Goal: Check status: Check status

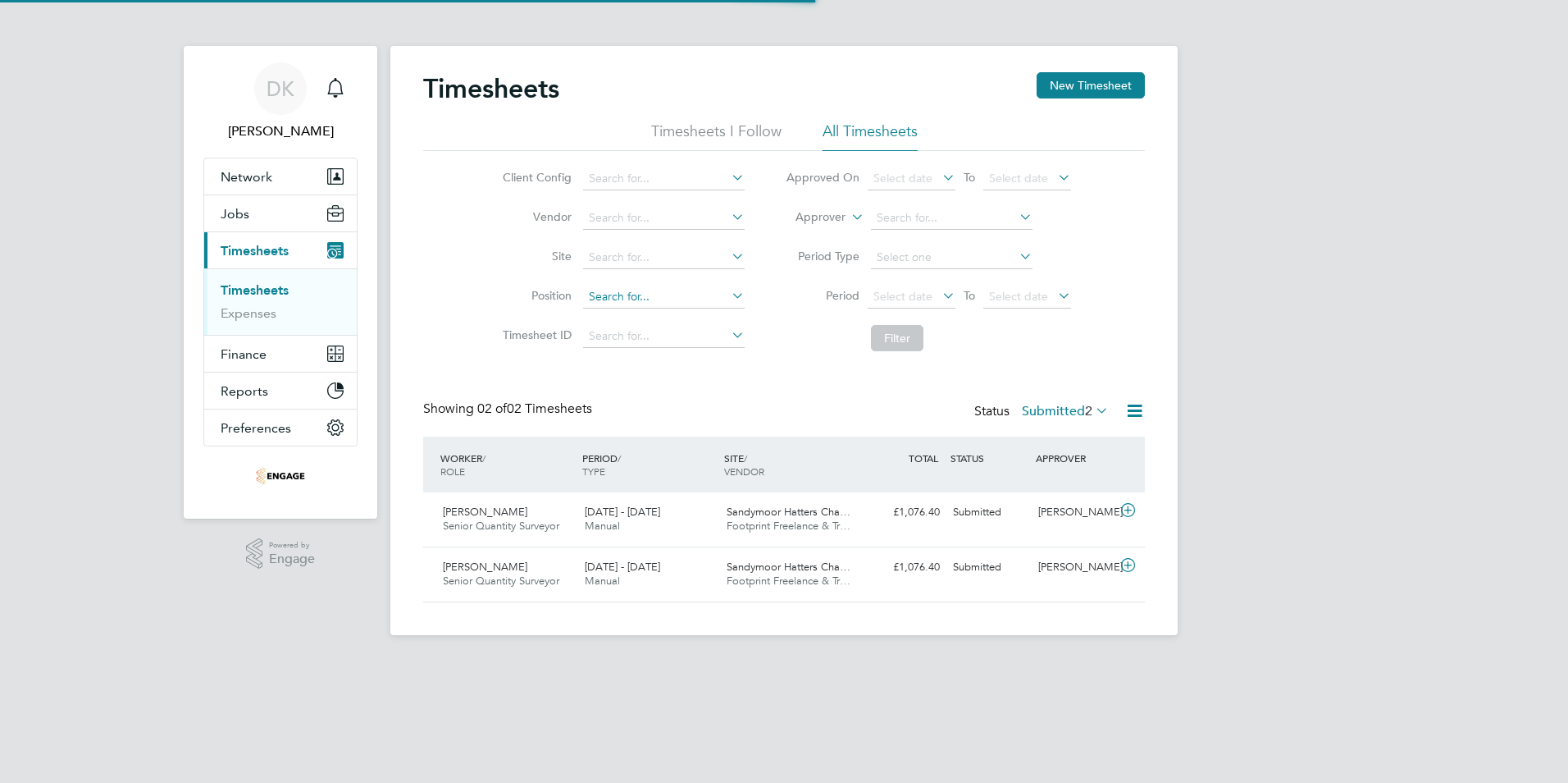
scroll to position [42, 142]
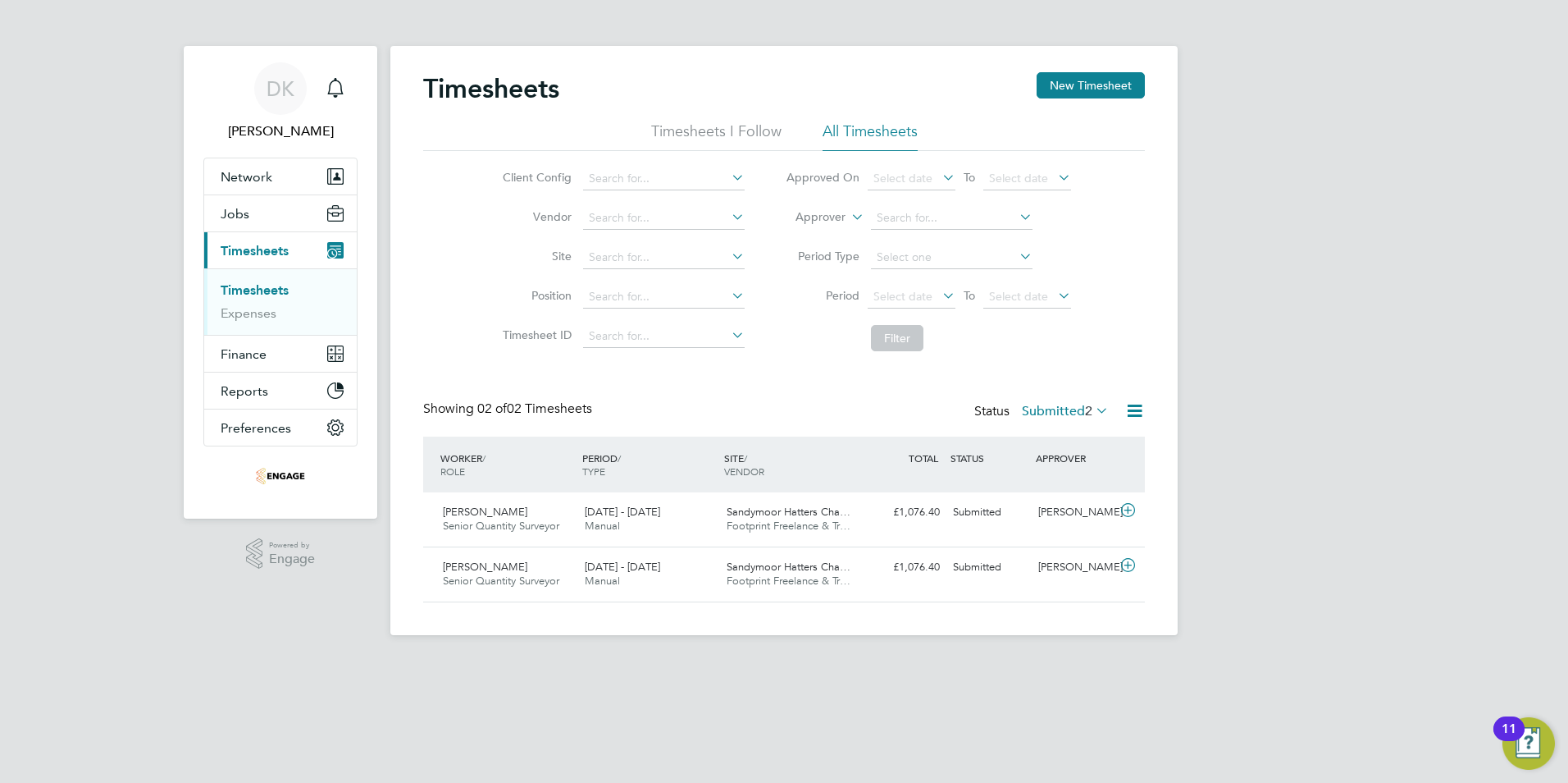
click at [1092, 410] on icon at bounding box center [1092, 410] width 0 height 23
click at [1036, 482] on li "Submitted" at bounding box center [1049, 485] width 76 height 23
click at [1053, 410] on label "Submitted 2" at bounding box center [1064, 411] width 87 height 16
click at [911, 388] on div "Timesheets New Timesheet Timesheets I Follow All Timesheets Client Config Vendo…" at bounding box center [784, 337] width 722 height 530
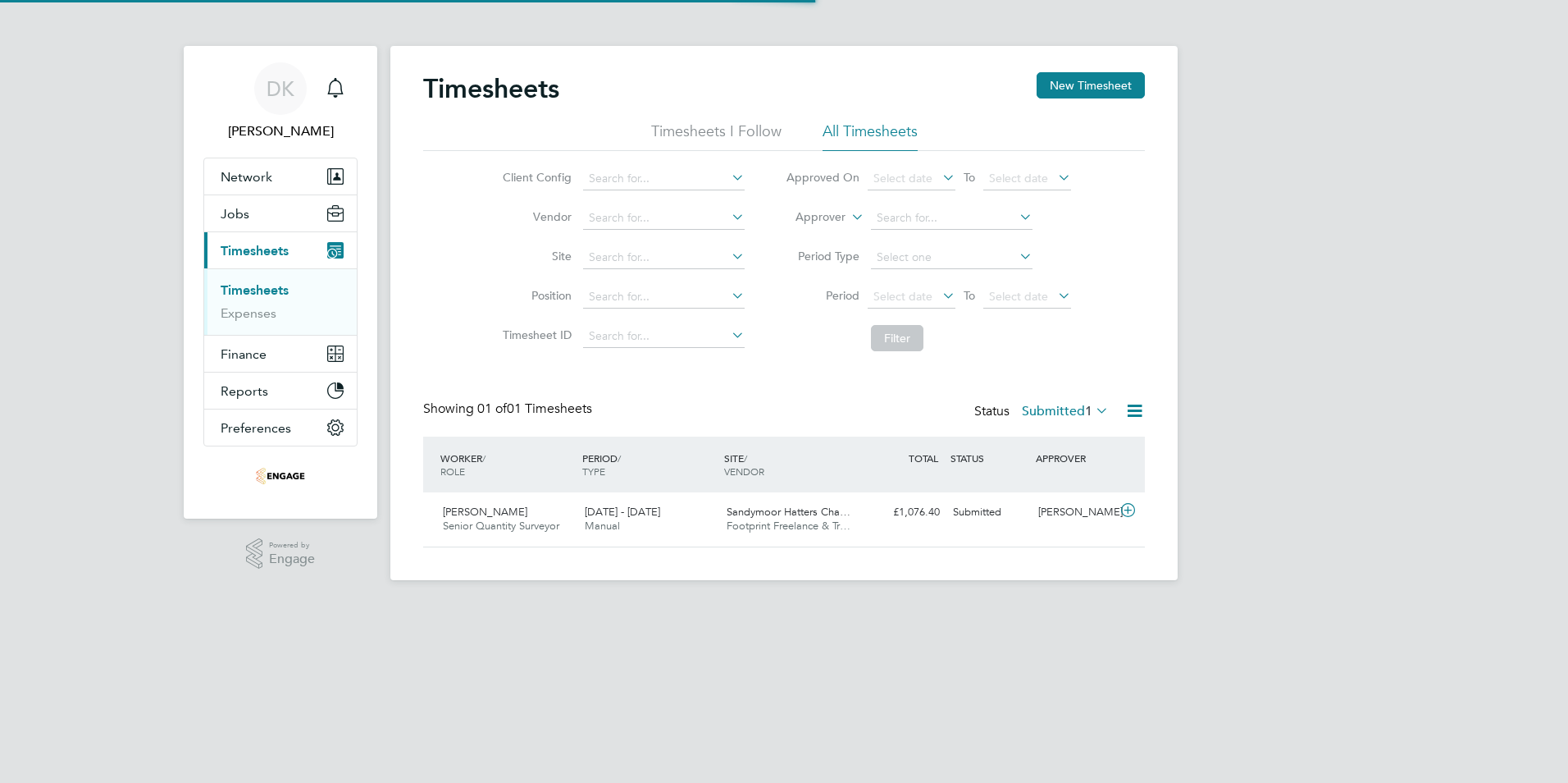
scroll to position [42, 142]
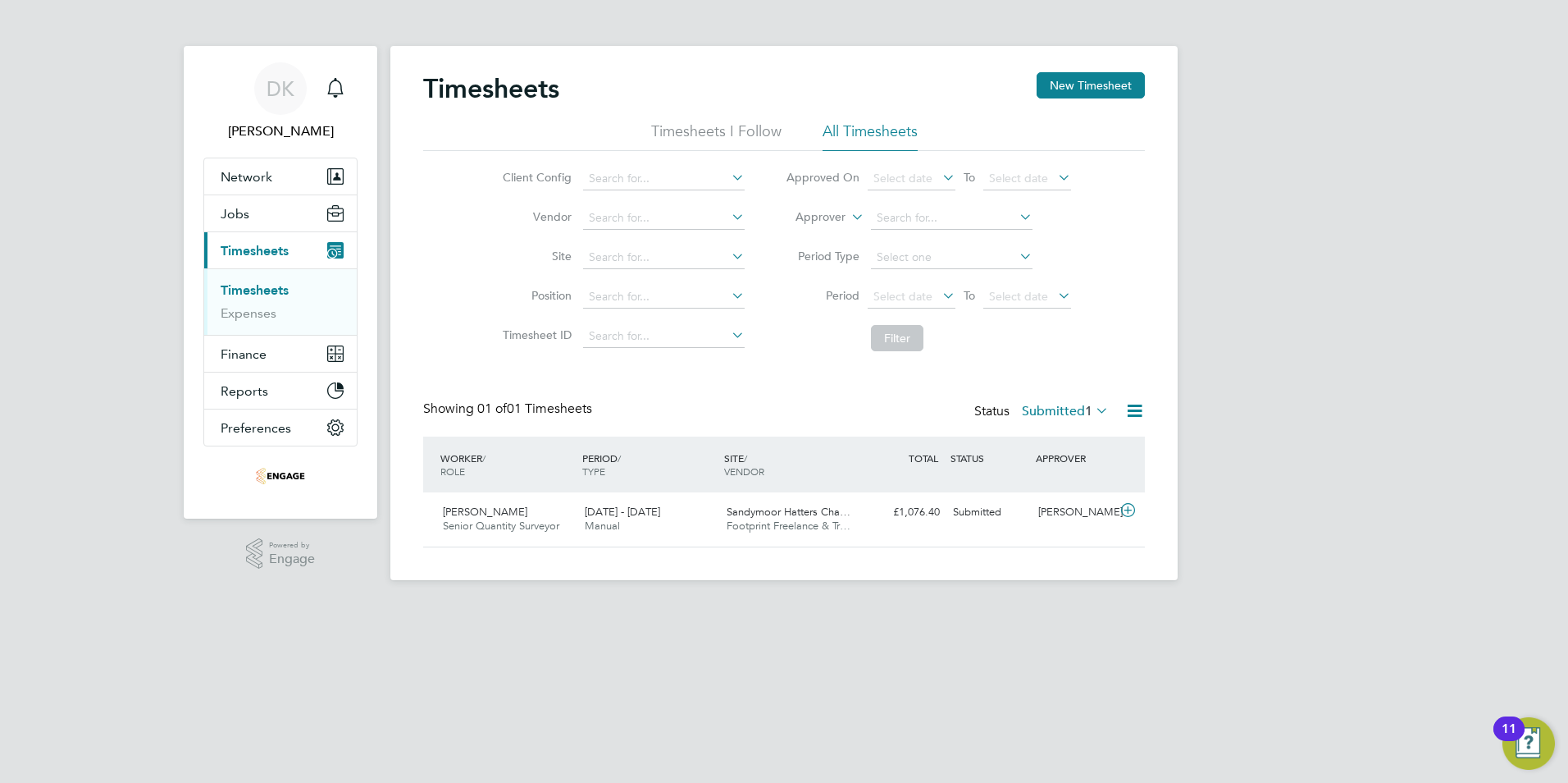
click at [1092, 412] on icon at bounding box center [1092, 410] width 0 height 23
click at [1049, 506] on li "Approved" at bounding box center [1049, 509] width 76 height 23
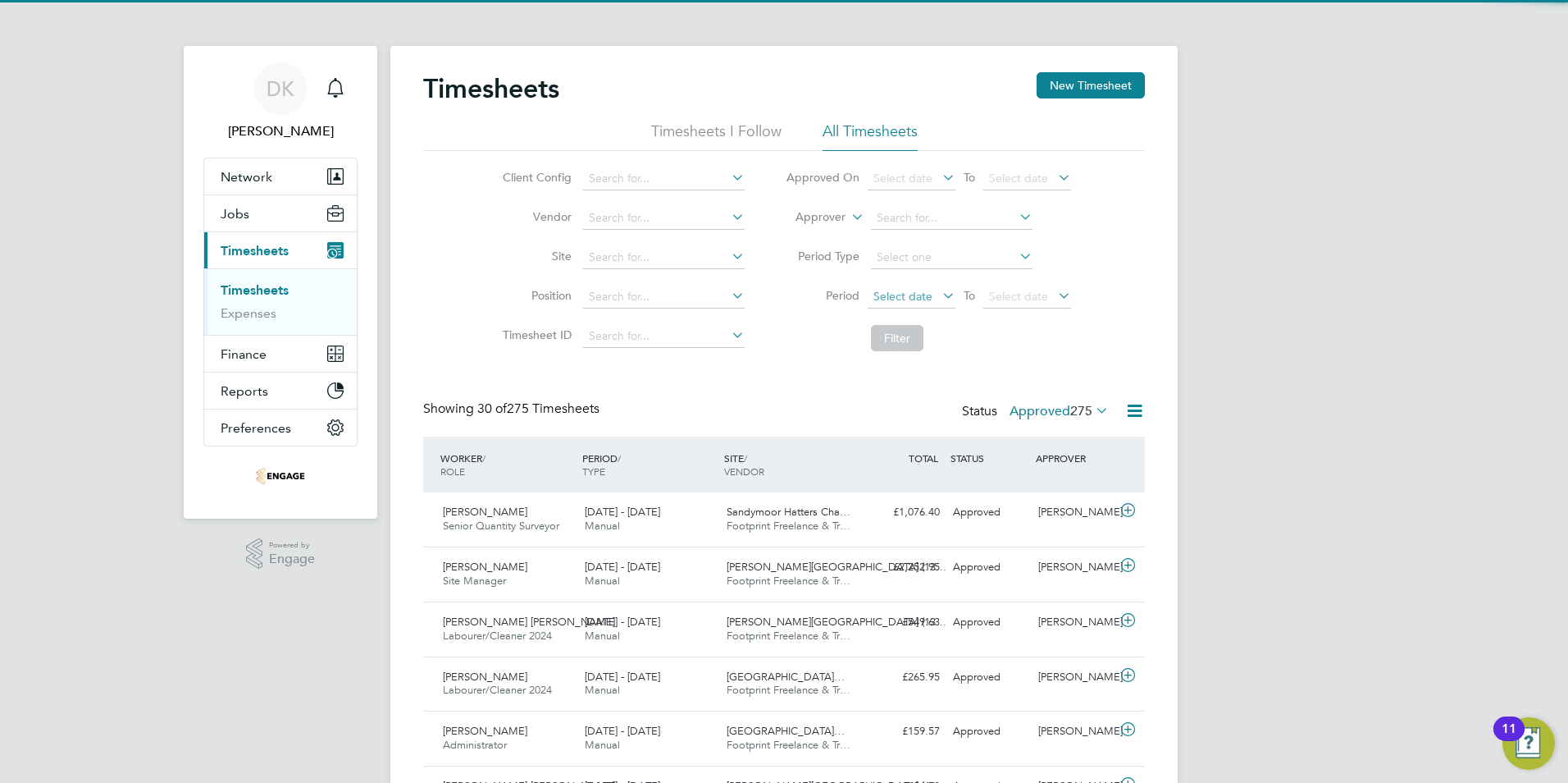
scroll to position [0, 0]
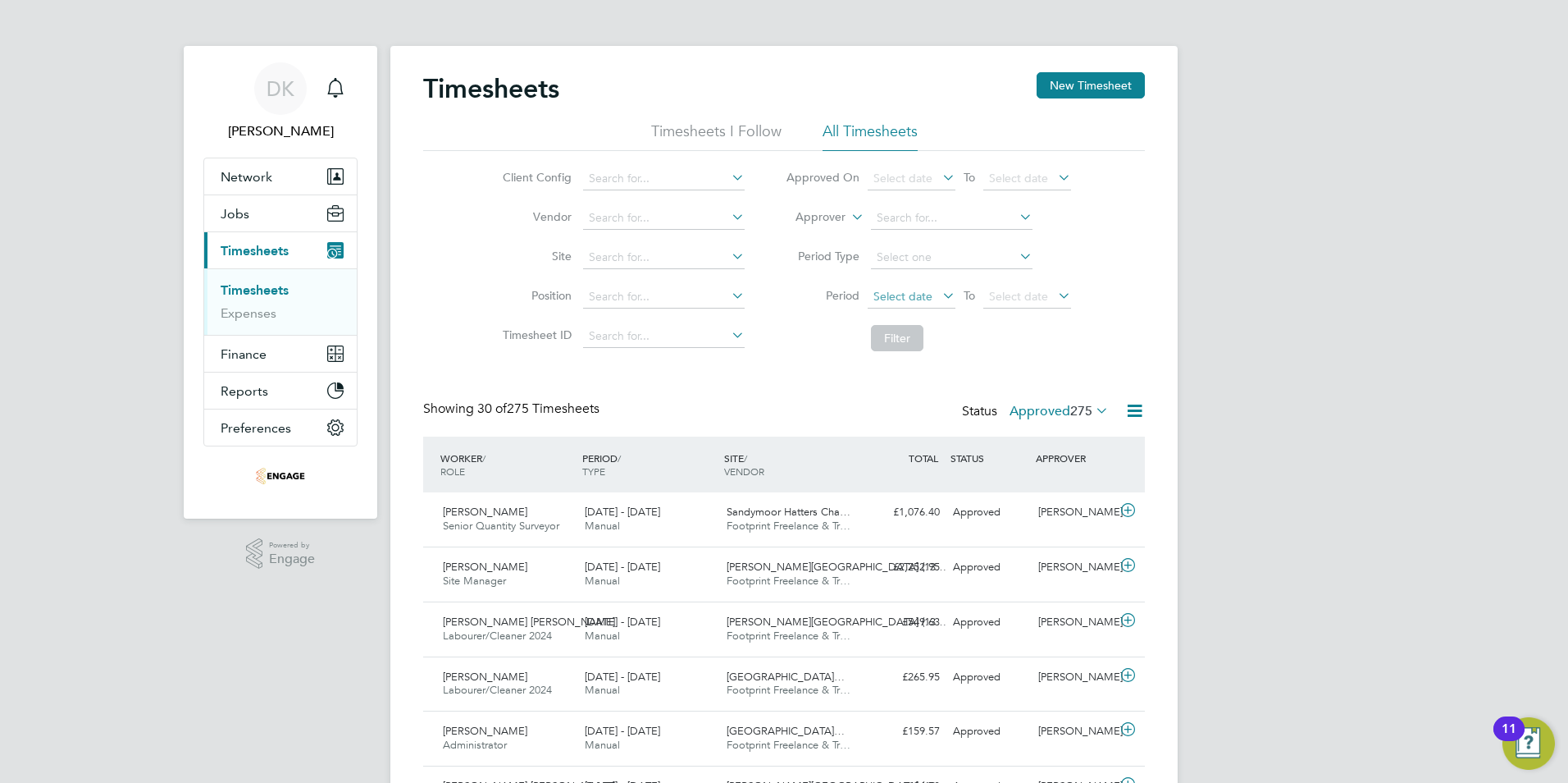
click at [904, 298] on span "Select date" at bounding box center [902, 296] width 59 height 15
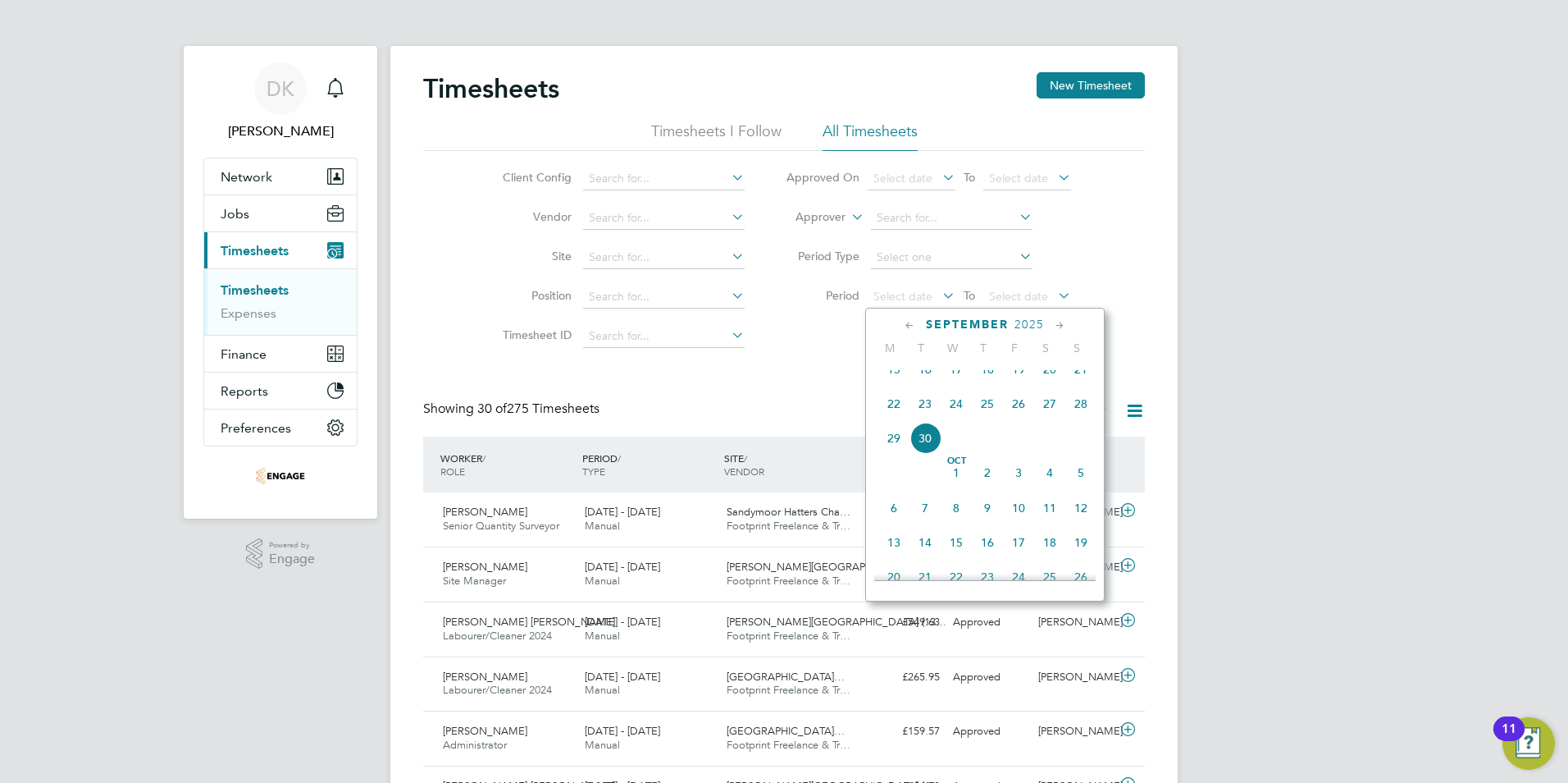
click at [892, 377] on span "15" at bounding box center [894, 369] width 31 height 31
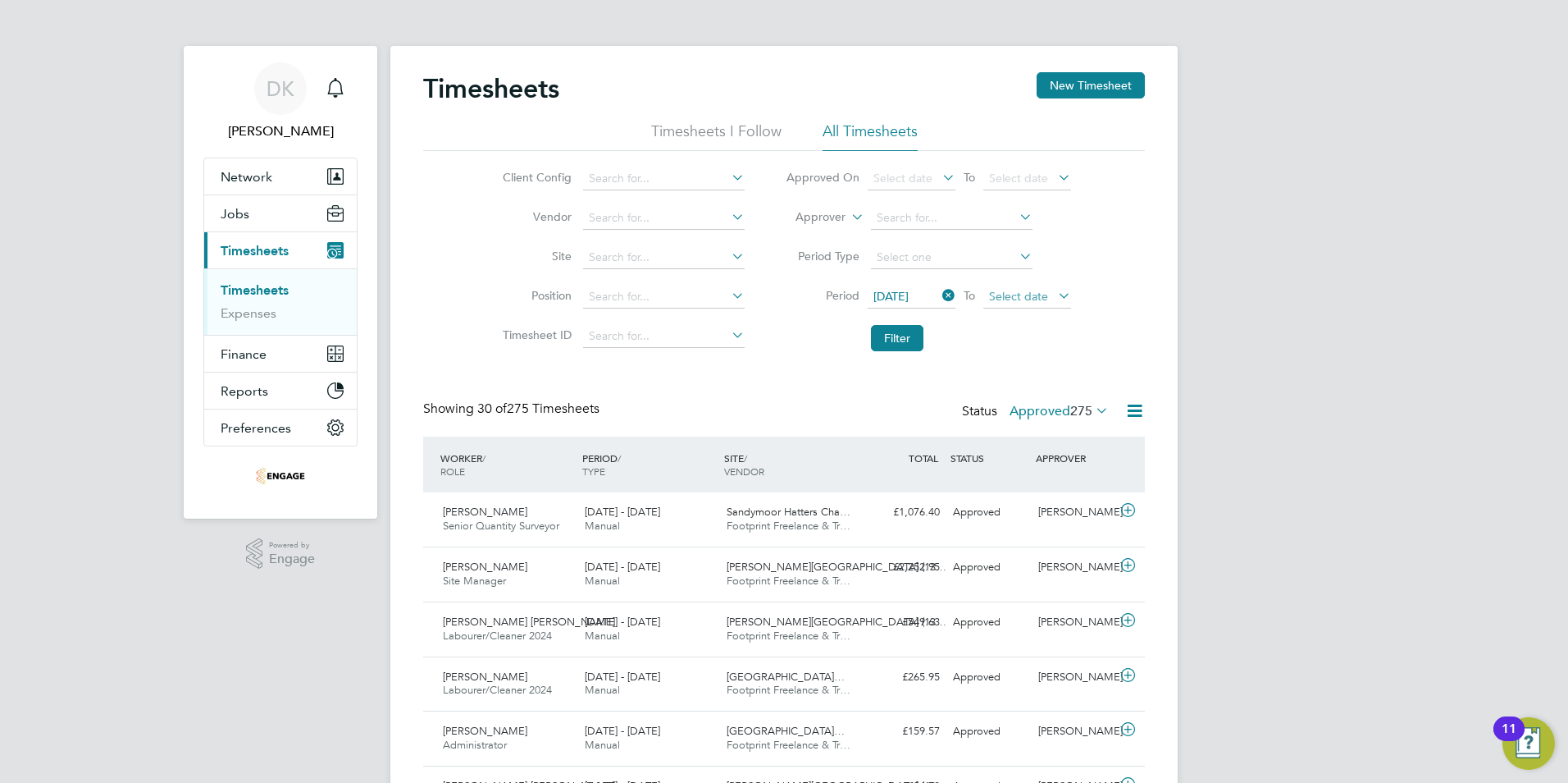
click at [1029, 296] on span "Select date" at bounding box center [1018, 296] width 59 height 15
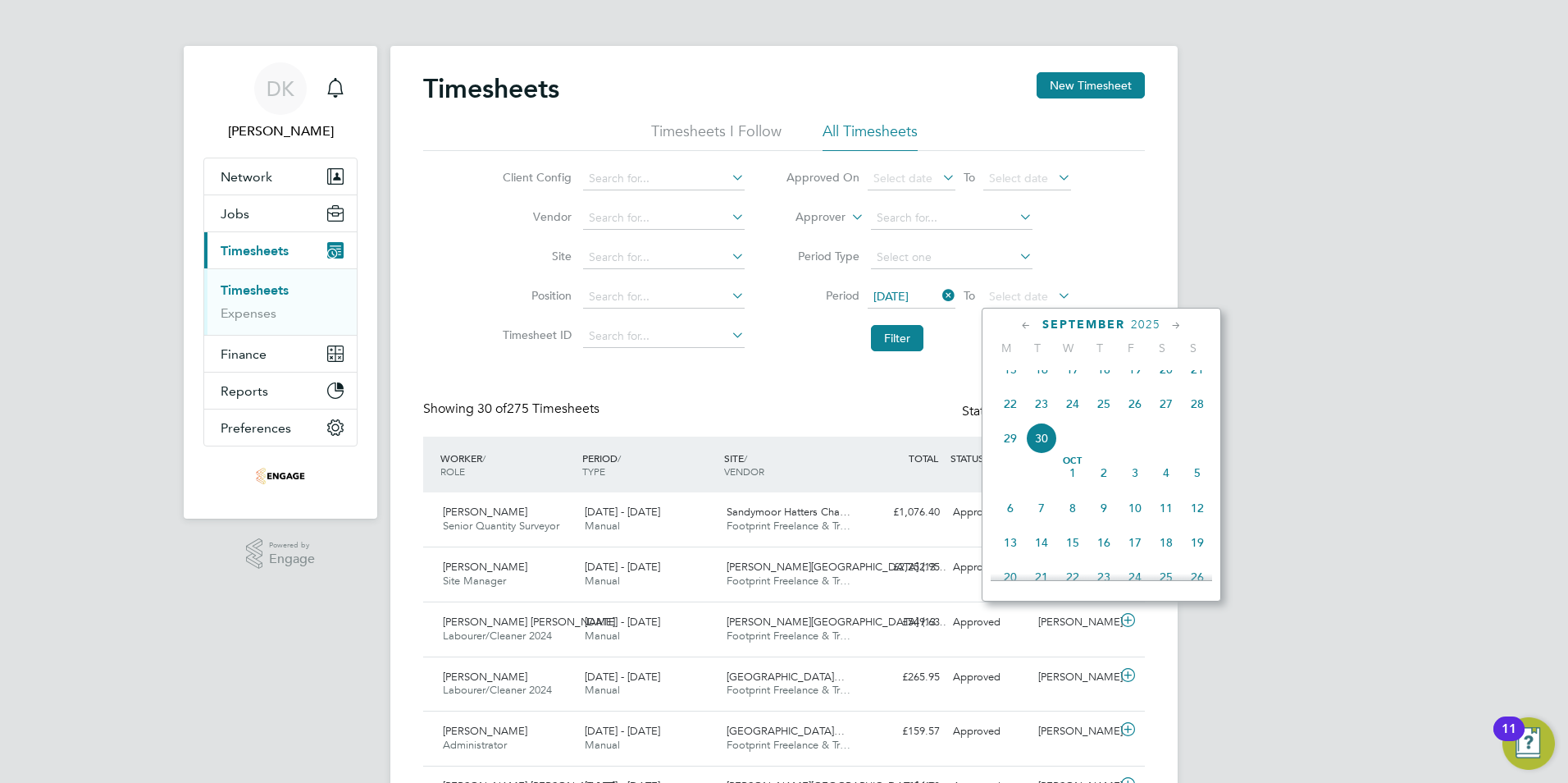
click at [1196, 419] on span "28" at bounding box center [1197, 403] width 31 height 31
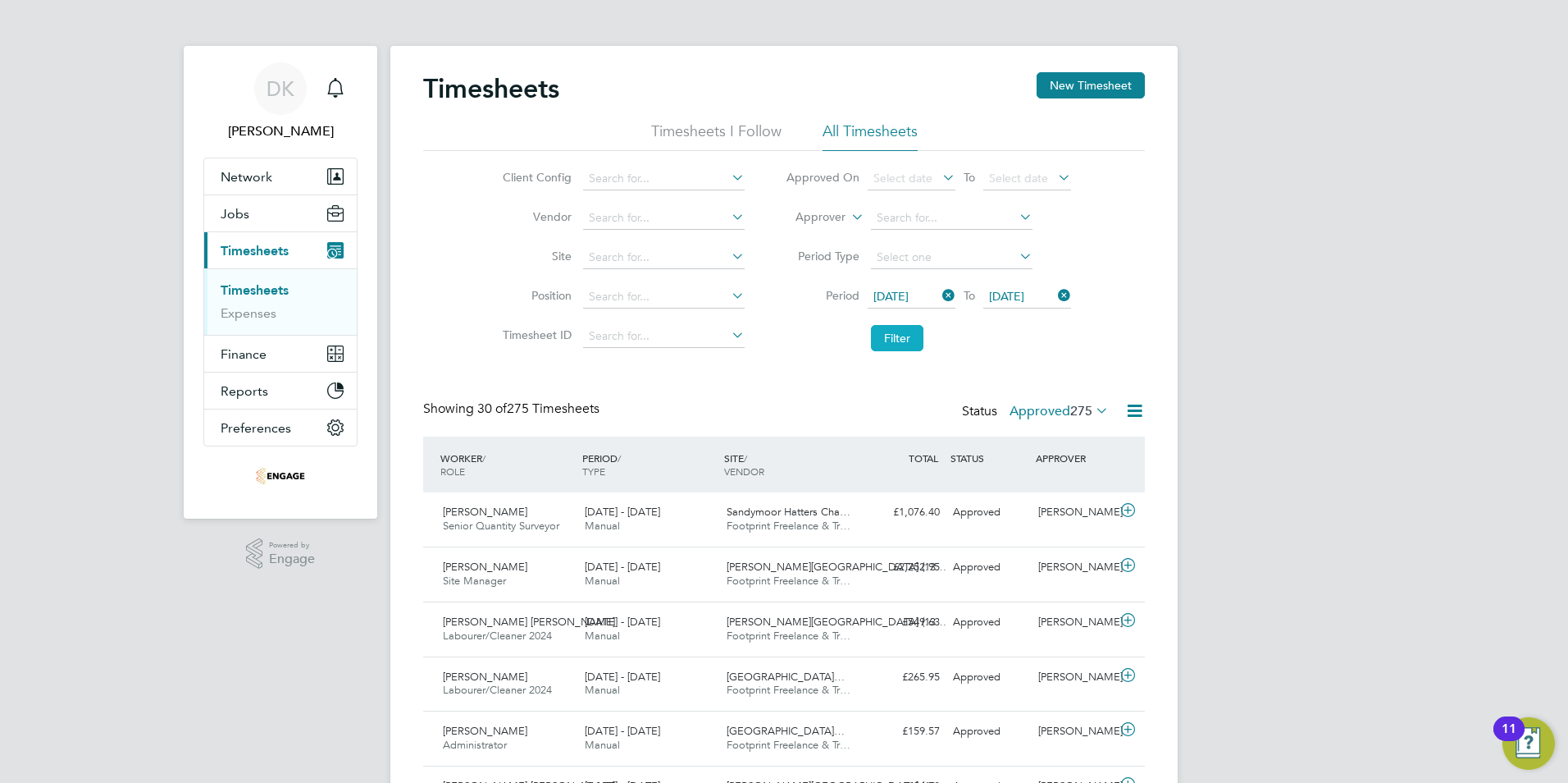
click at [883, 342] on button "Filter" at bounding box center [898, 338] width 53 height 26
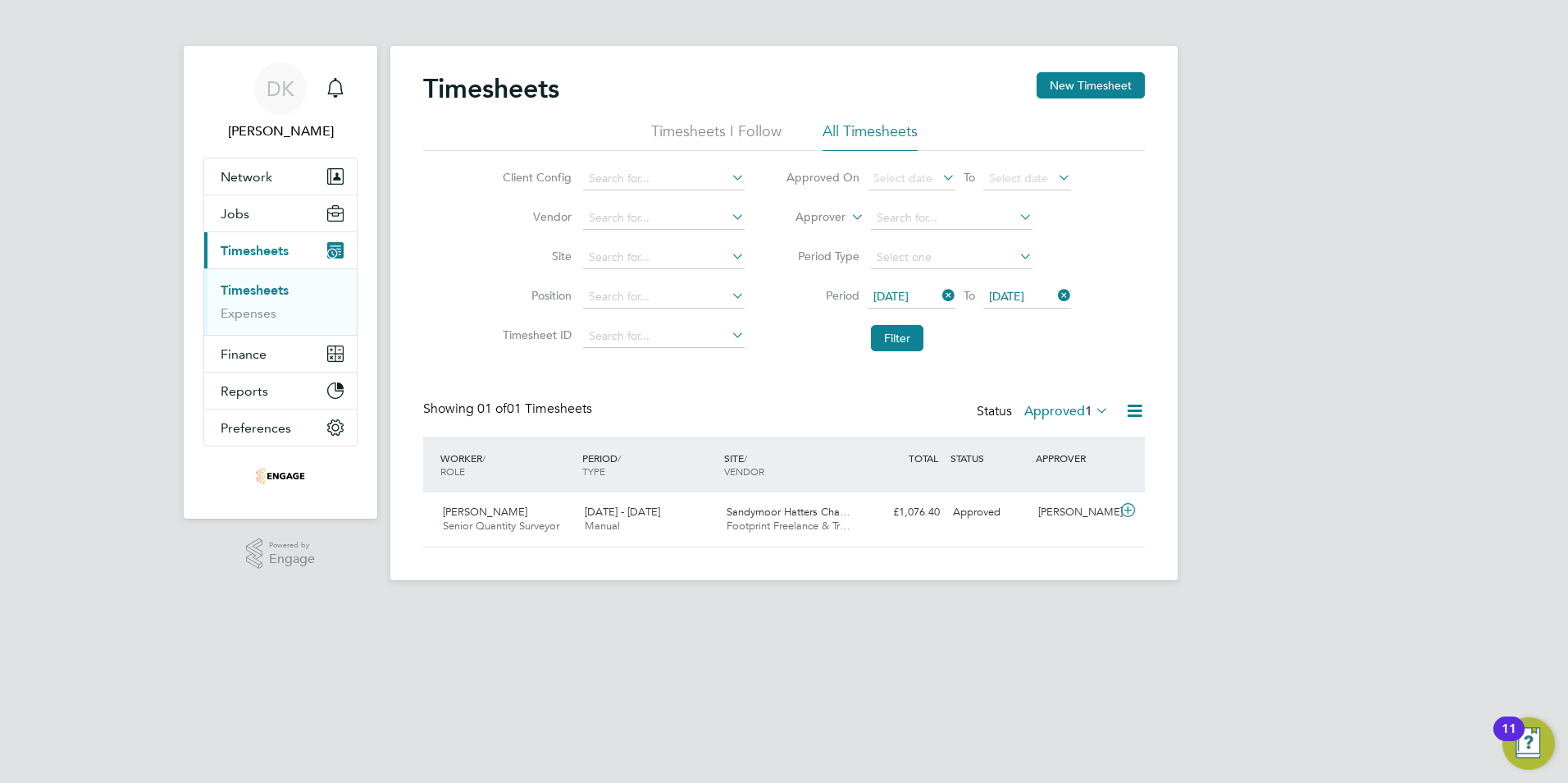
click at [1092, 412] on icon at bounding box center [1092, 410] width 0 height 23
click at [1048, 437] on li "All" at bounding box center [1064, 439] width 76 height 23
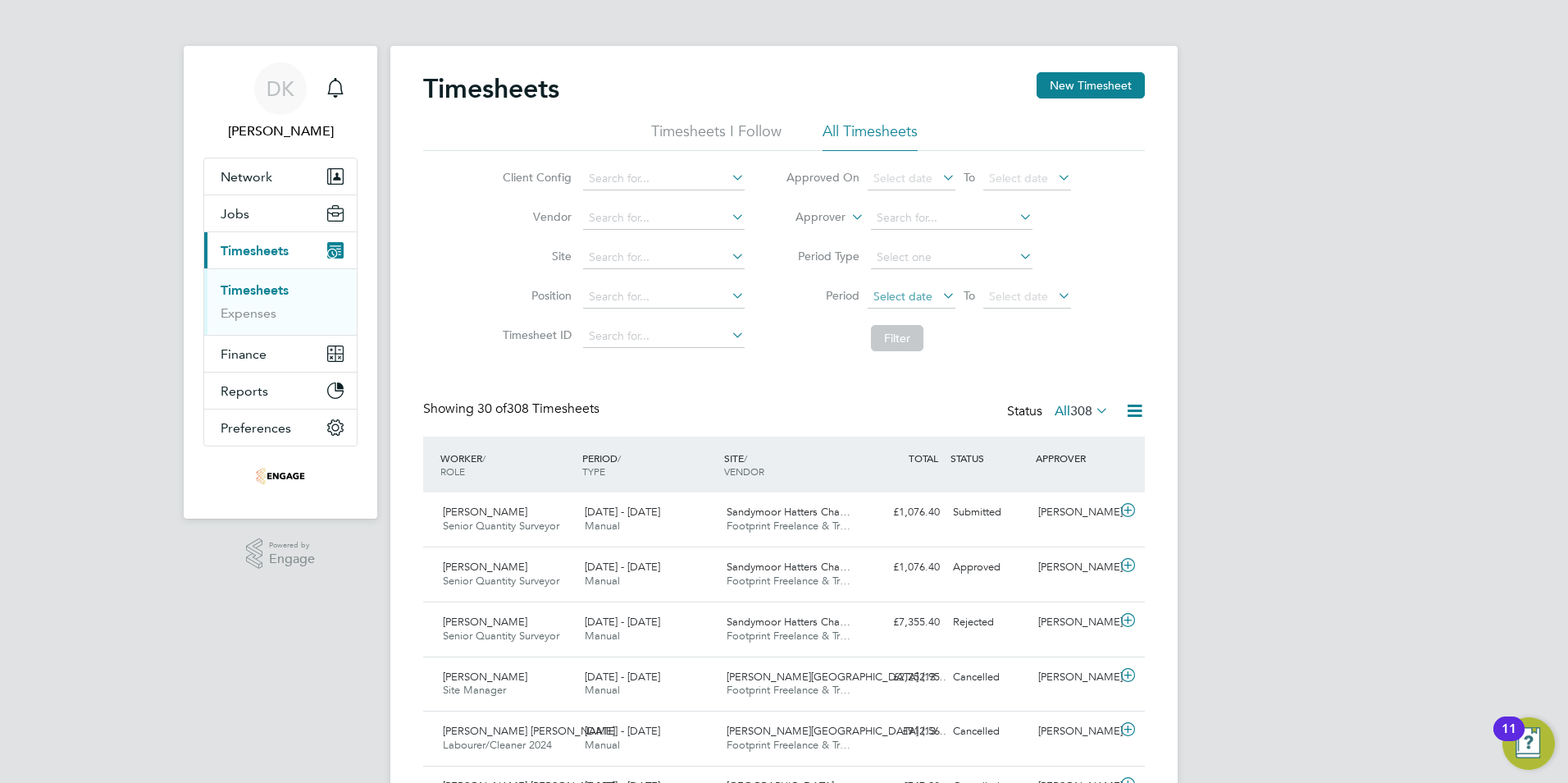
click at [930, 297] on span "Select date" at bounding box center [911, 298] width 88 height 22
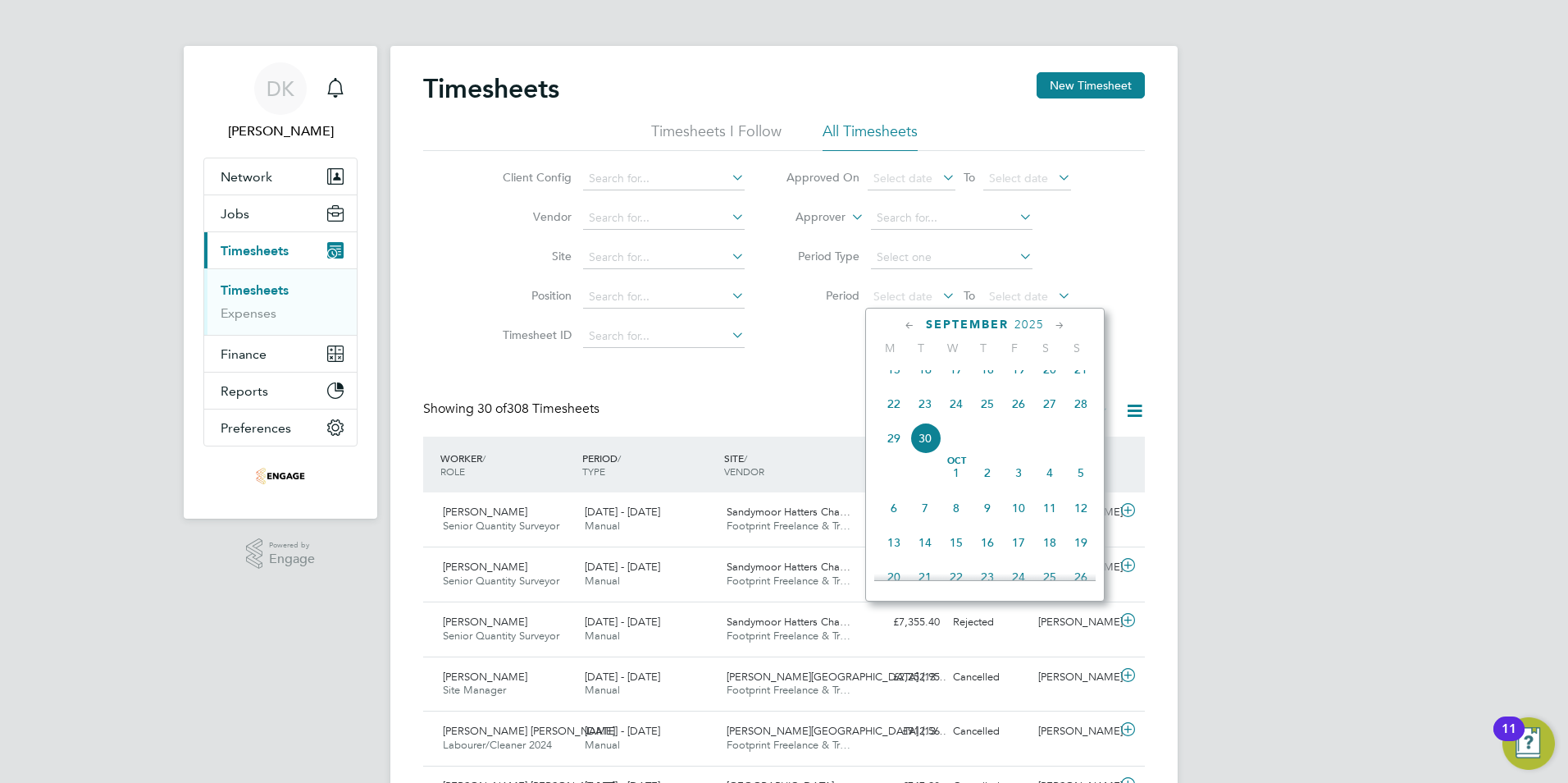
click at [891, 380] on span "15" at bounding box center [894, 369] width 31 height 31
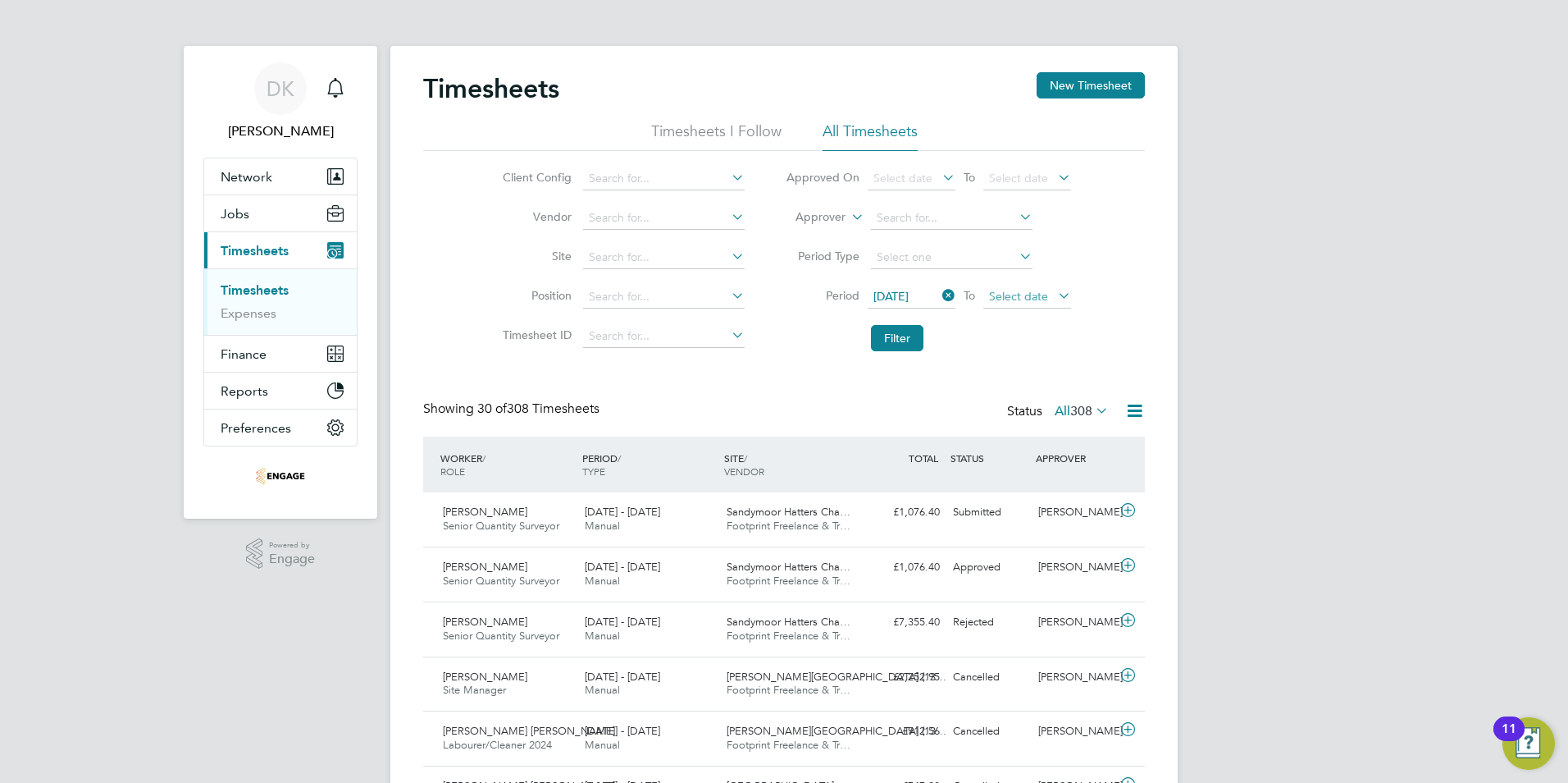
click at [1009, 296] on span "Select date" at bounding box center [1018, 296] width 59 height 15
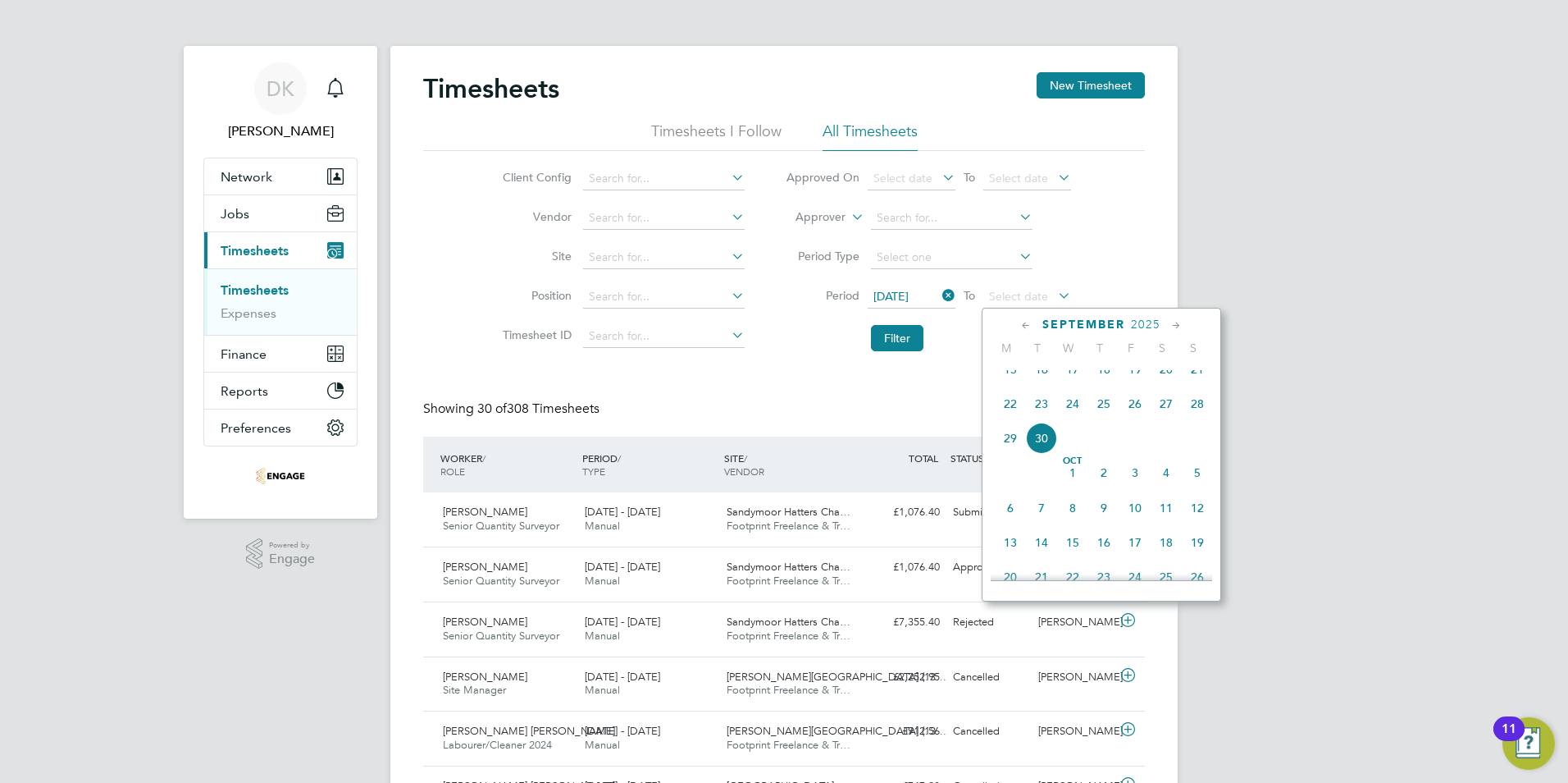
click at [1191, 419] on span "28" at bounding box center [1197, 403] width 31 height 31
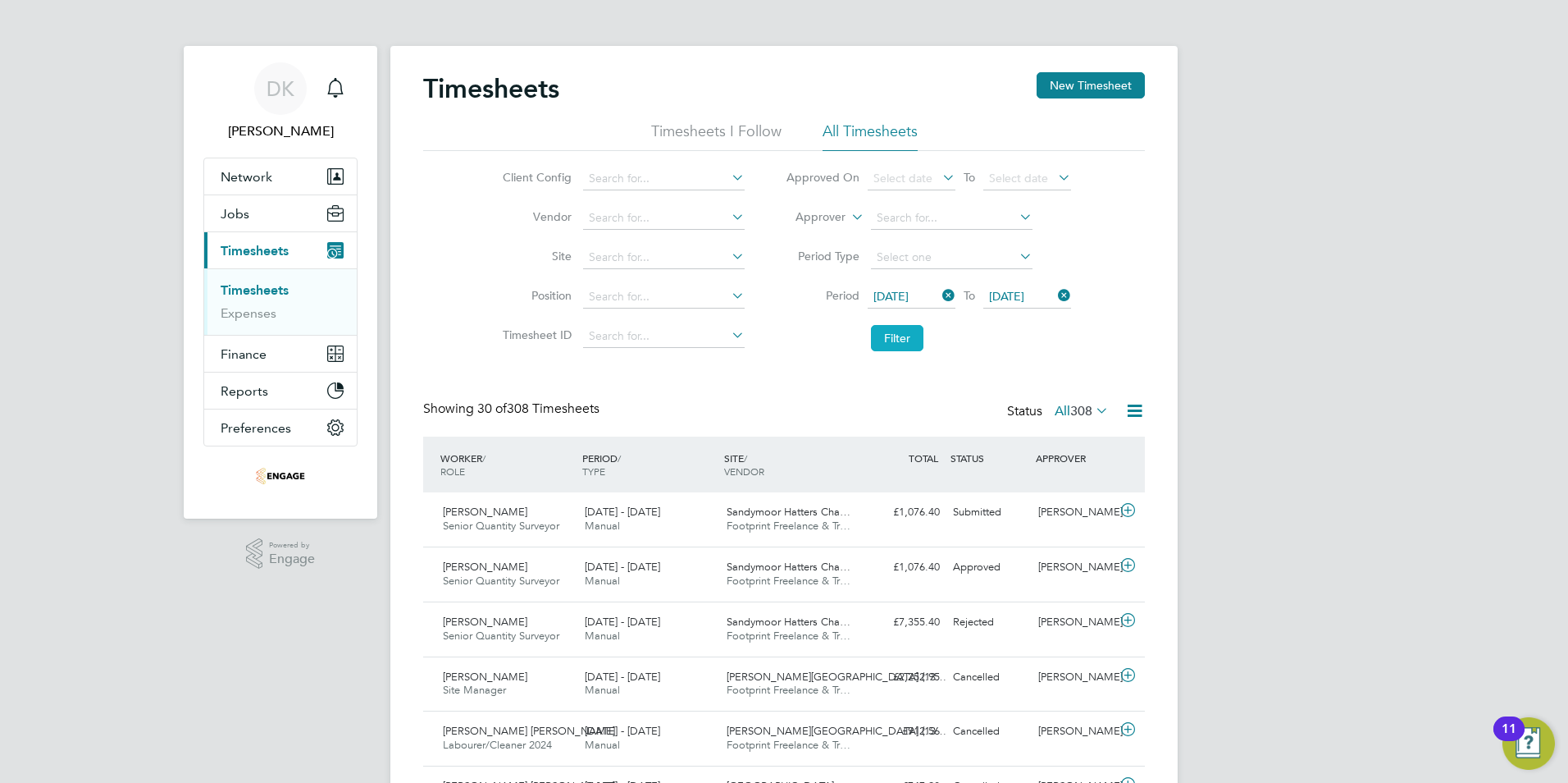
click at [904, 338] on button "Filter" at bounding box center [898, 338] width 53 height 26
